Goal: Task Accomplishment & Management: Use online tool/utility

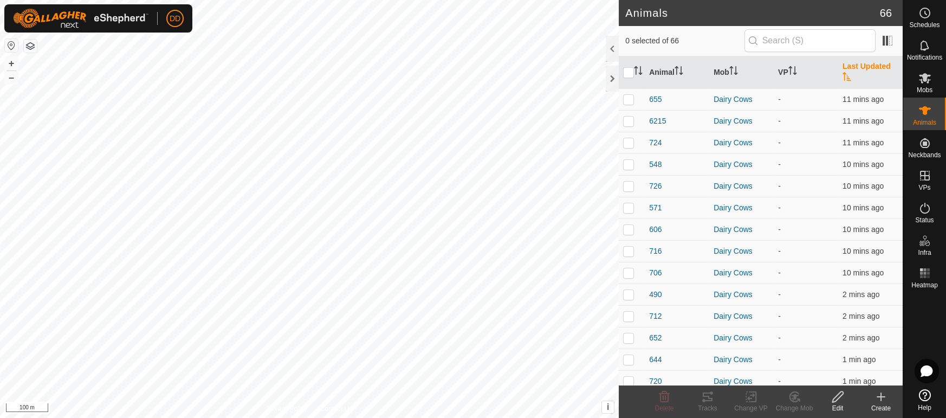
click at [881, 64] on th "Last Updated" at bounding box center [870, 72] width 64 height 33
click at [874, 67] on th "Last Updated" at bounding box center [870, 72] width 64 height 33
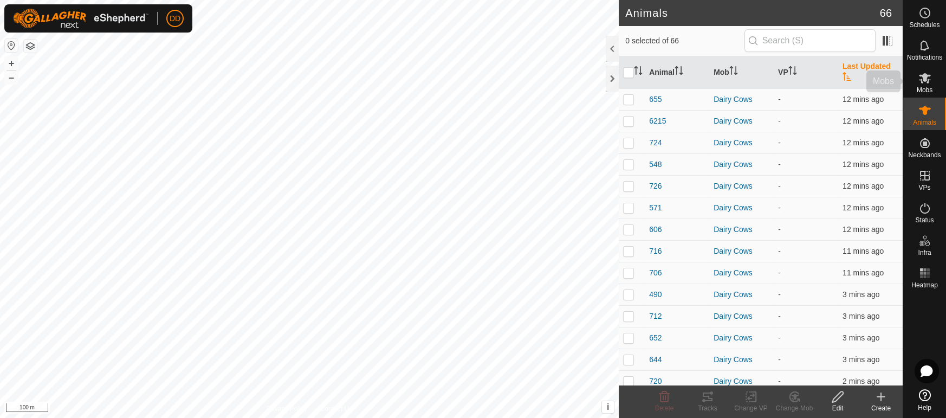
click at [929, 88] on span "Mobs" at bounding box center [925, 90] width 16 height 7
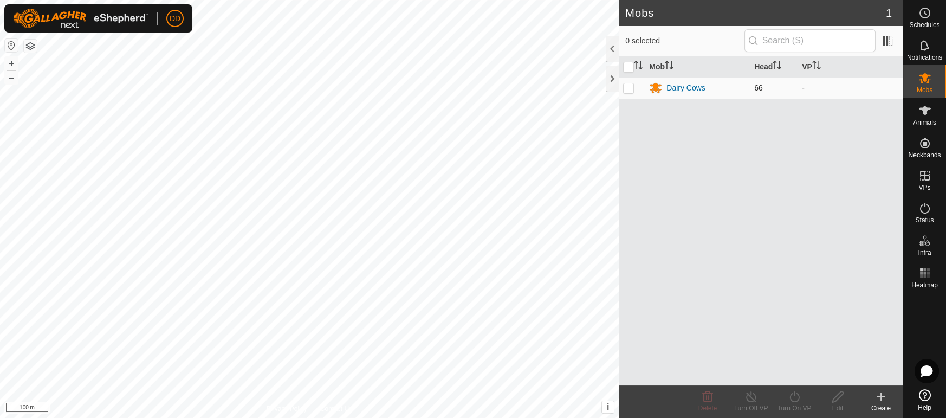
click at [624, 87] on p-checkbox at bounding box center [628, 87] width 11 height 9
checkbox input "true"
click at [789, 405] on div "Turn On VP" at bounding box center [793, 408] width 43 height 10
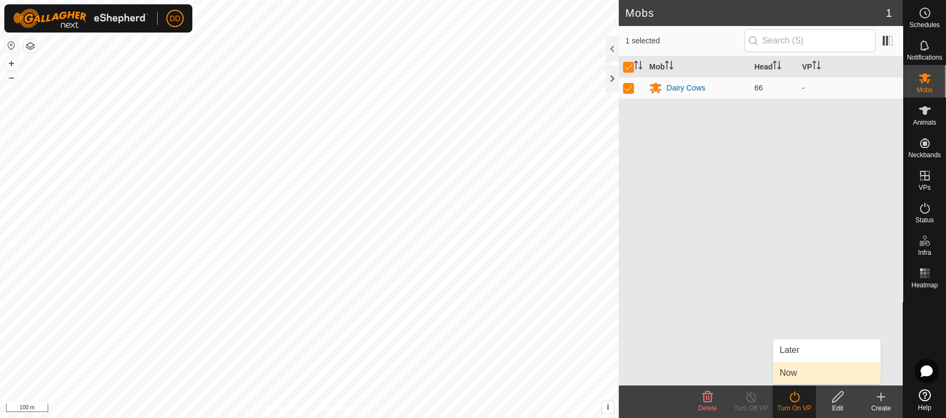
click at [787, 374] on link "Now" at bounding box center [826, 373] width 107 height 22
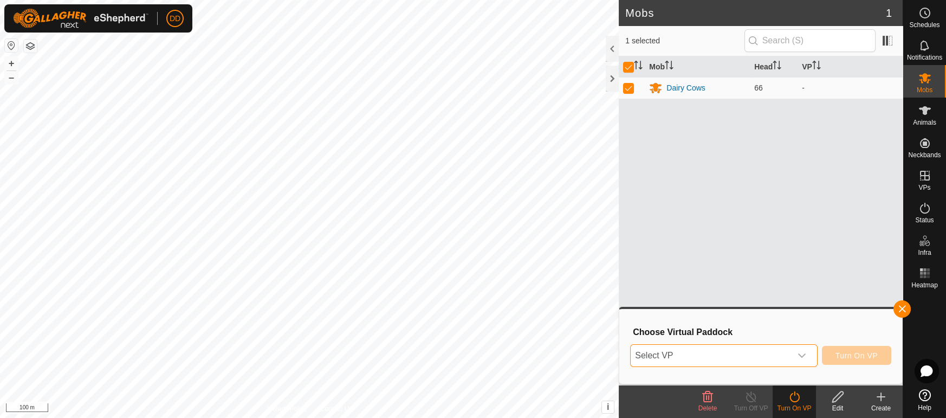
click at [785, 359] on span "Select VP" at bounding box center [711, 356] width 160 height 22
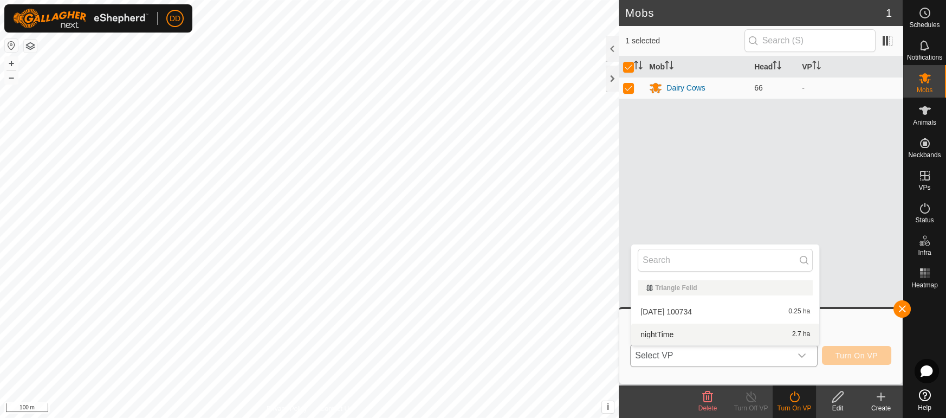
click at [770, 336] on li "nightTime 2.7 ha" at bounding box center [725, 334] width 188 height 22
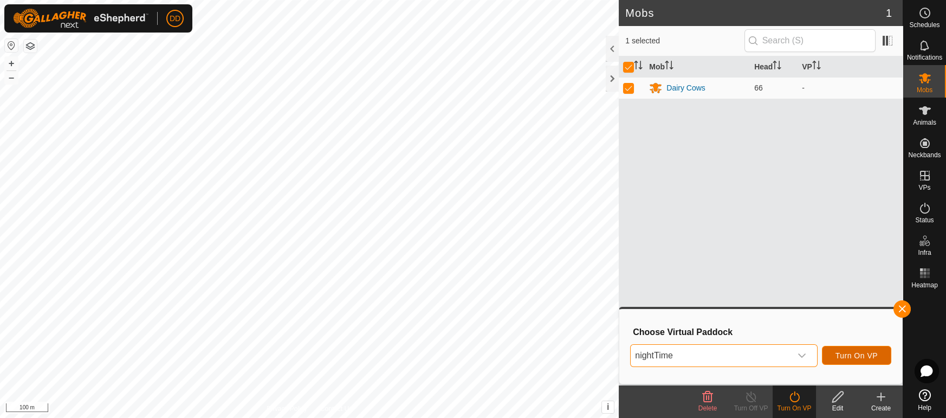
click at [845, 355] on span "Turn On VP" at bounding box center [856, 355] width 42 height 9
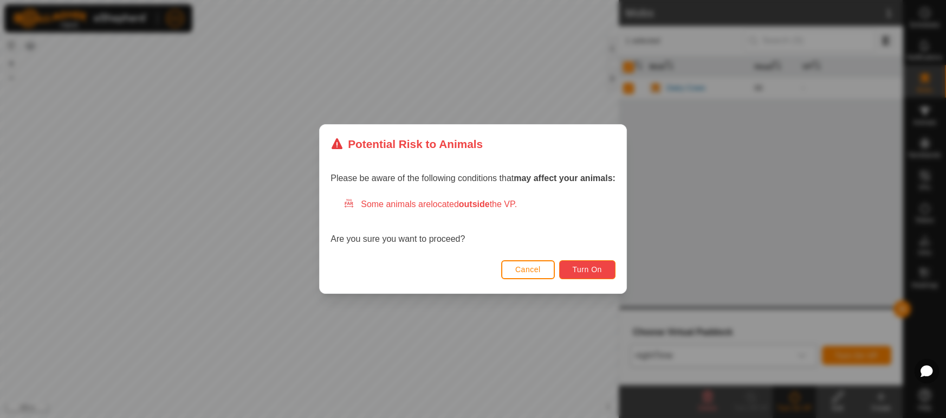
click at [590, 275] on button "Turn On" at bounding box center [587, 269] width 56 height 19
